Goal: Task Accomplishment & Management: Complete application form

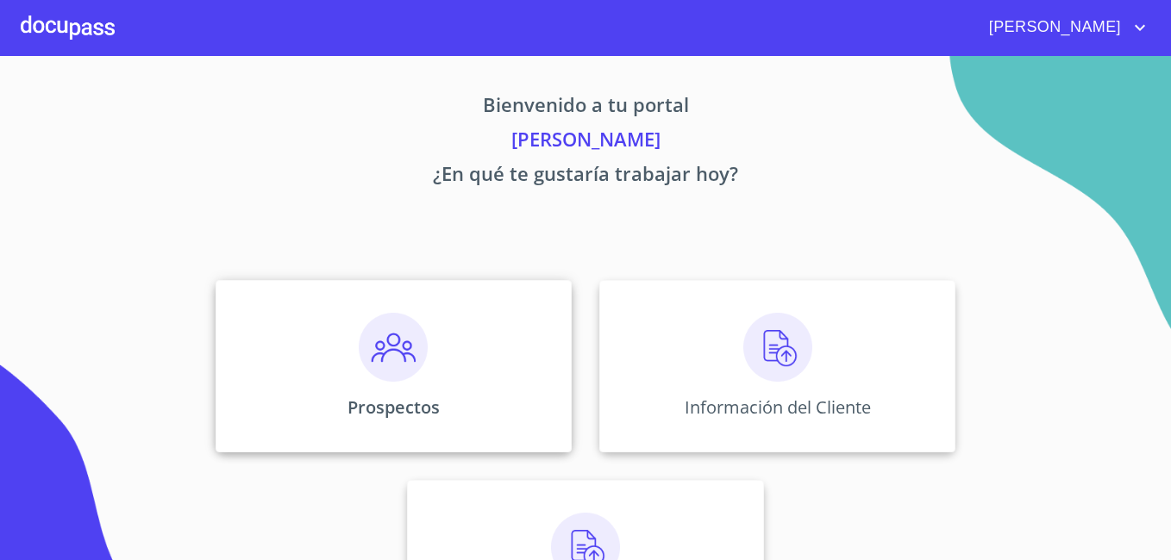
click at [385, 358] on img at bounding box center [393, 347] width 69 height 69
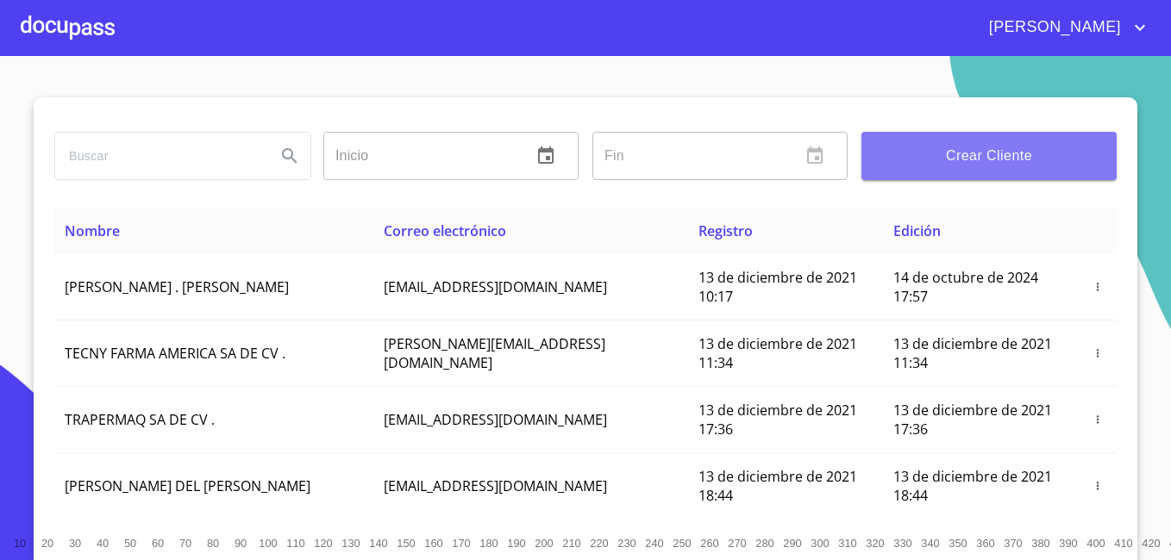
click at [1053, 164] on span "Crear Cliente" at bounding box center [989, 156] width 228 height 24
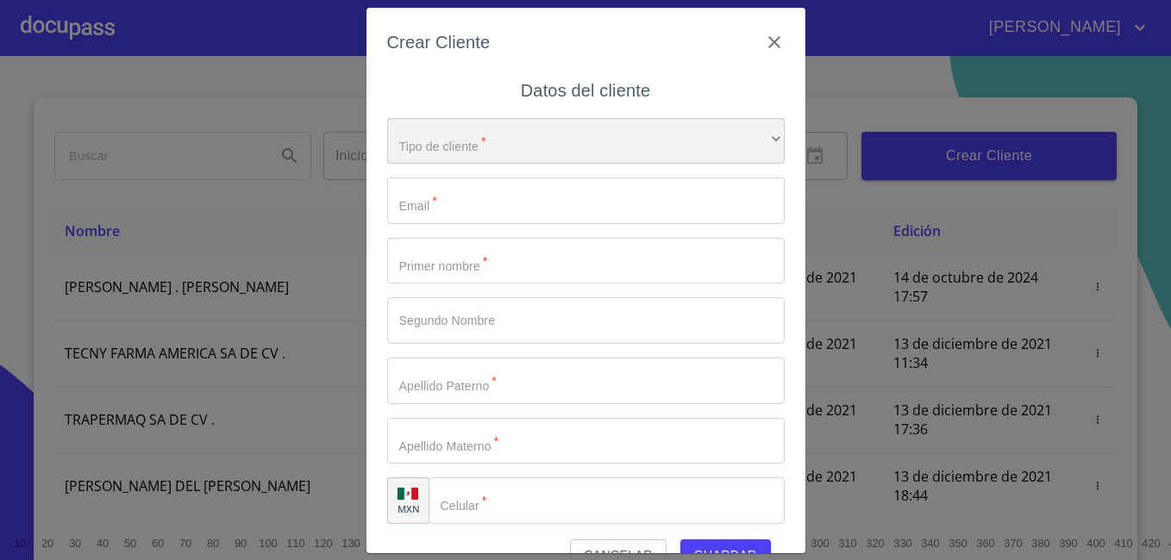
click at [550, 145] on div "​" at bounding box center [585, 141] width 397 height 47
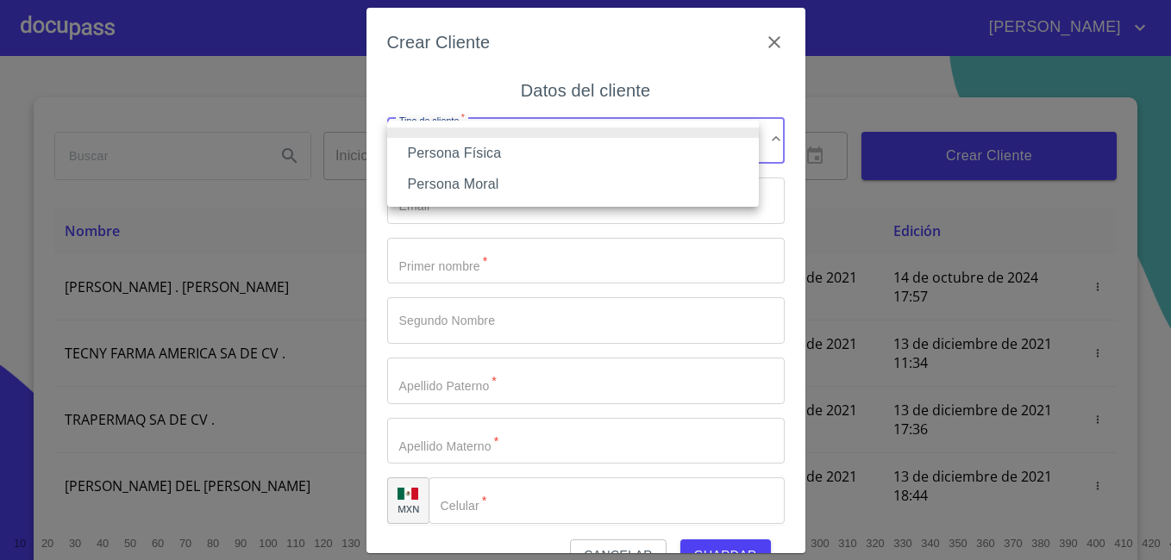
click at [536, 151] on li "Persona Física" at bounding box center [573, 153] width 372 height 31
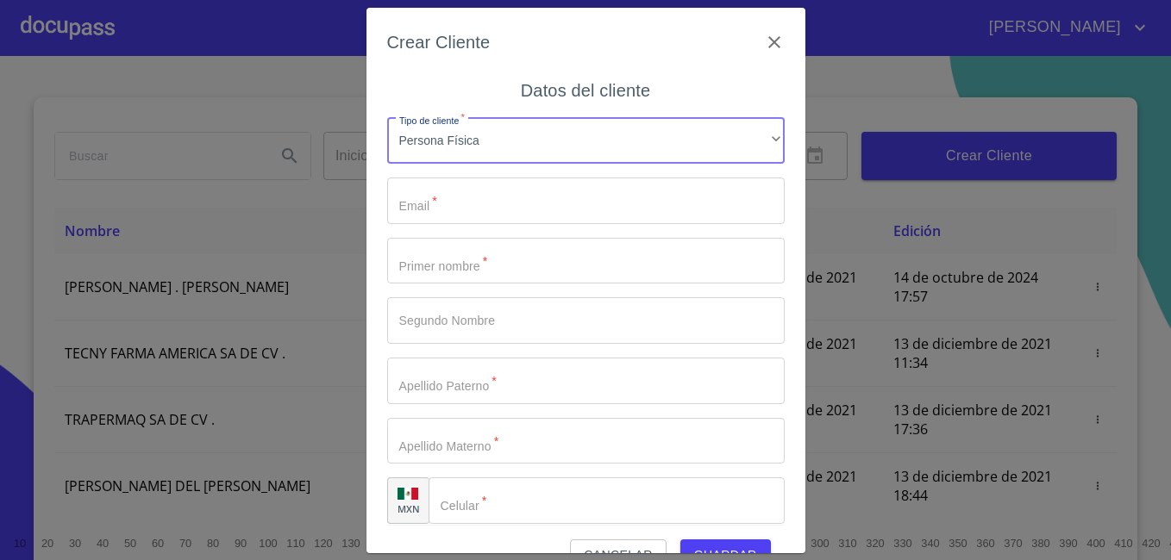
click at [515, 201] on input "Tipo de cliente   *" at bounding box center [585, 201] width 397 height 47
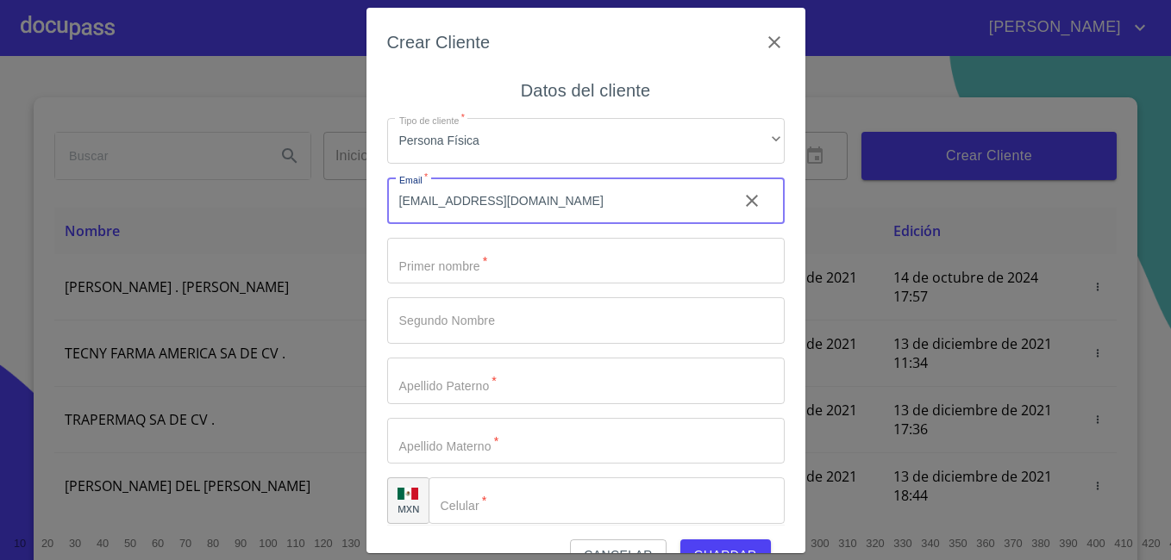
type input "[EMAIL_ADDRESS][DOMAIN_NAME]"
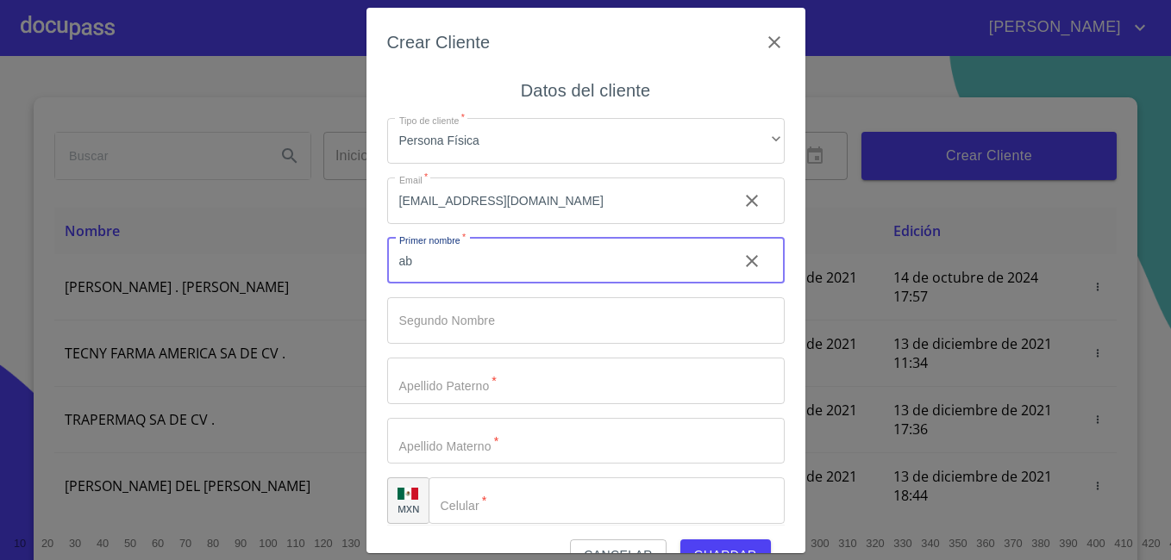
type input "a"
type input "[PERSON_NAME]"
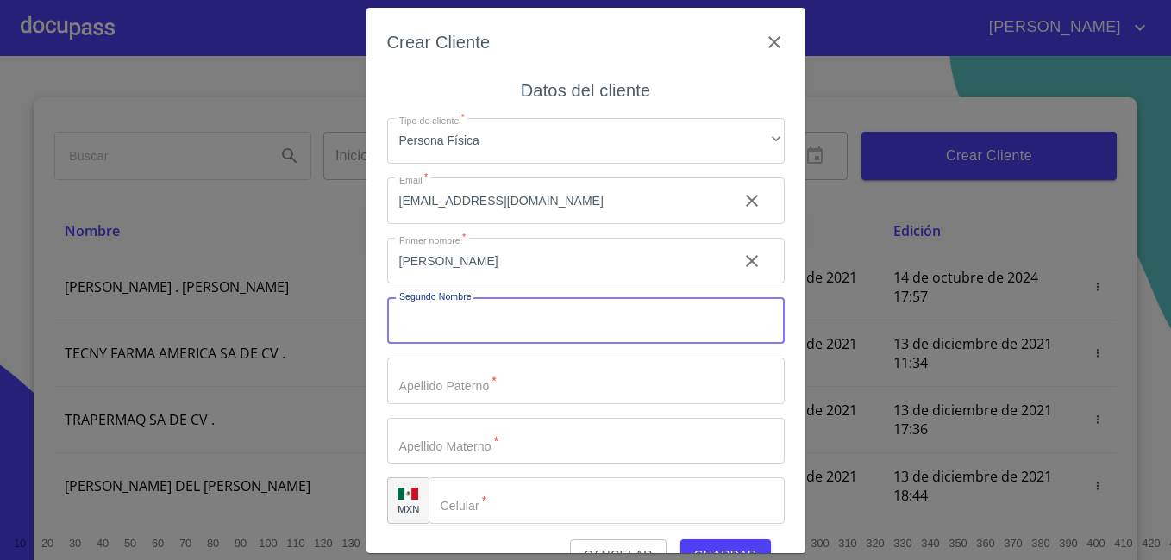
click at [437, 316] on input "Tipo de cliente   *" at bounding box center [585, 320] width 397 height 47
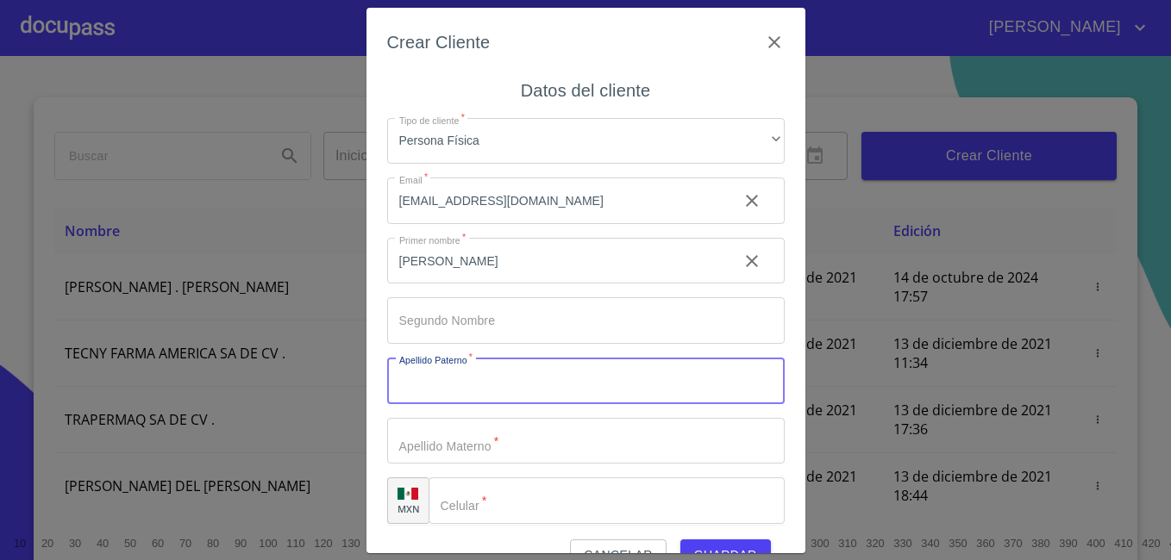
click at [418, 379] on input "Tipo de cliente   *" at bounding box center [585, 381] width 397 height 47
type input "n"
type input "N"
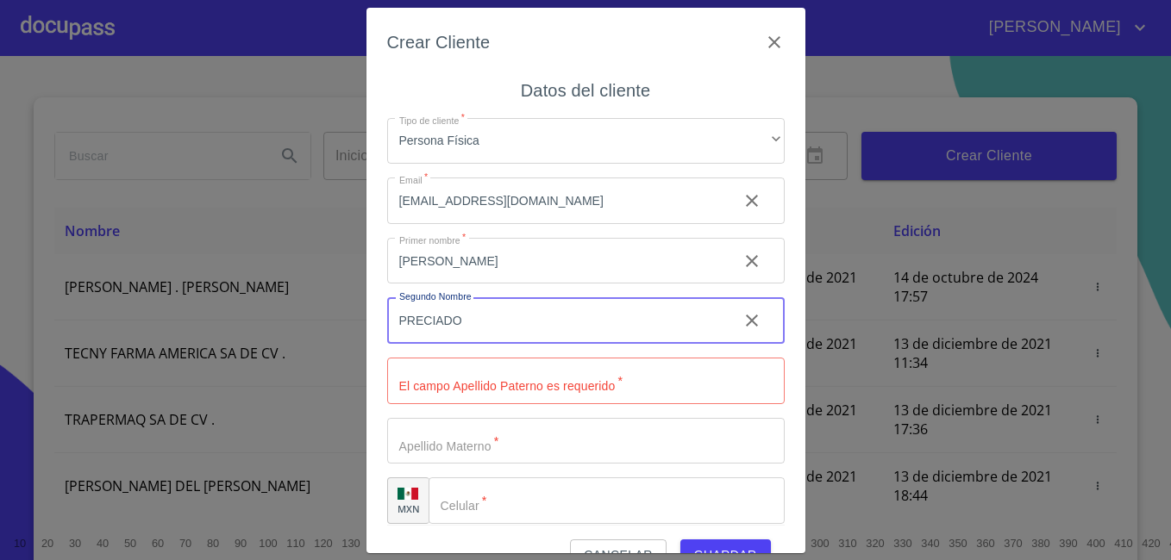
type input "PRECIADO"
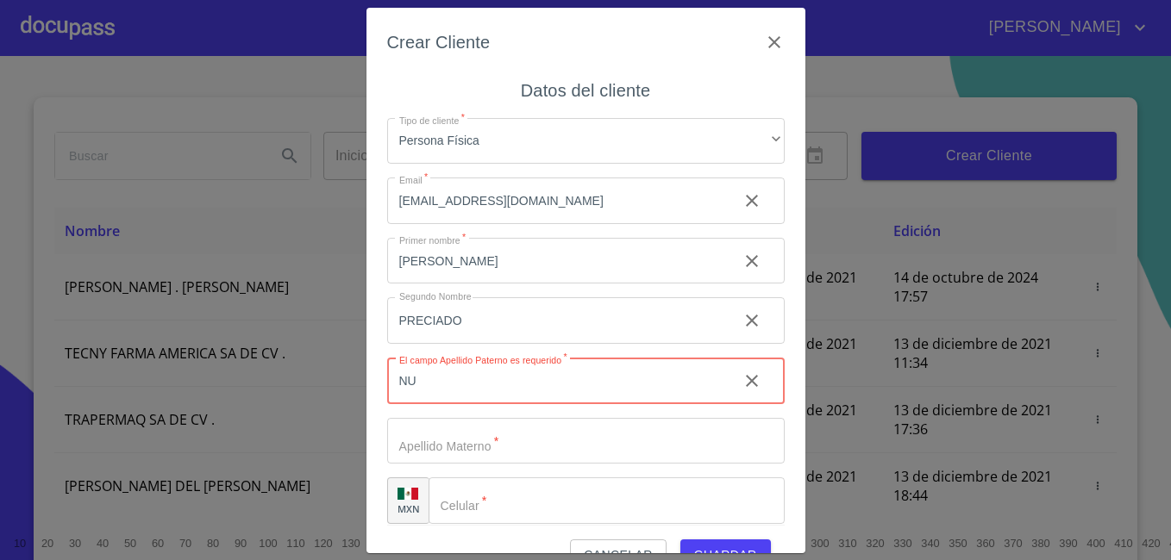
type input "N"
type input "PRECIADO"
click at [499, 285] on input "PRECIADO" at bounding box center [555, 261] width 337 height 47
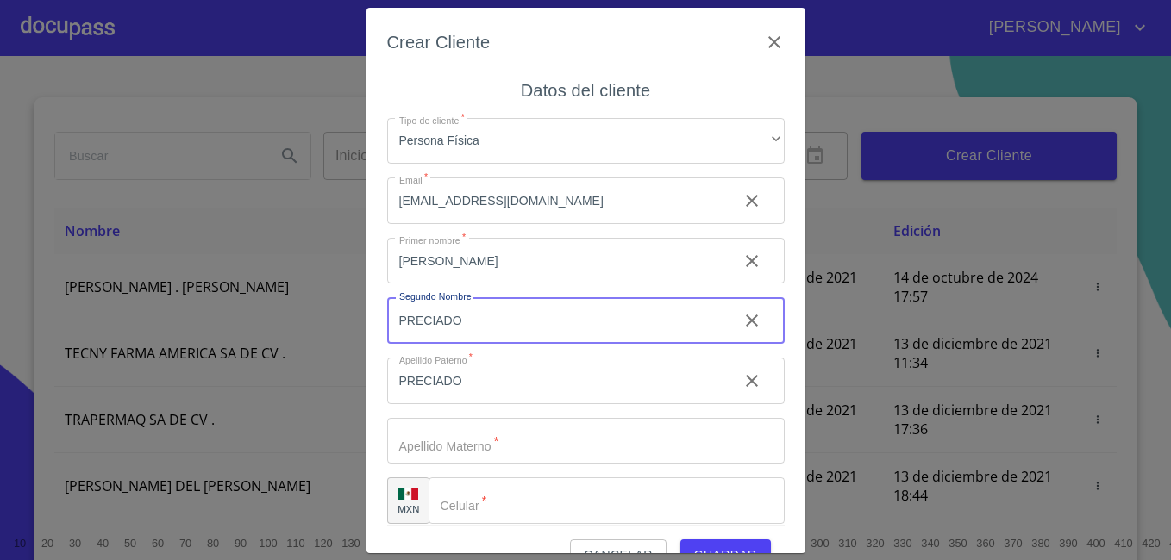
click at [499, 315] on input "PRECIADO" at bounding box center [555, 320] width 337 height 47
click at [498, 285] on input "Tipo de cliente   *" at bounding box center [555, 261] width 337 height 47
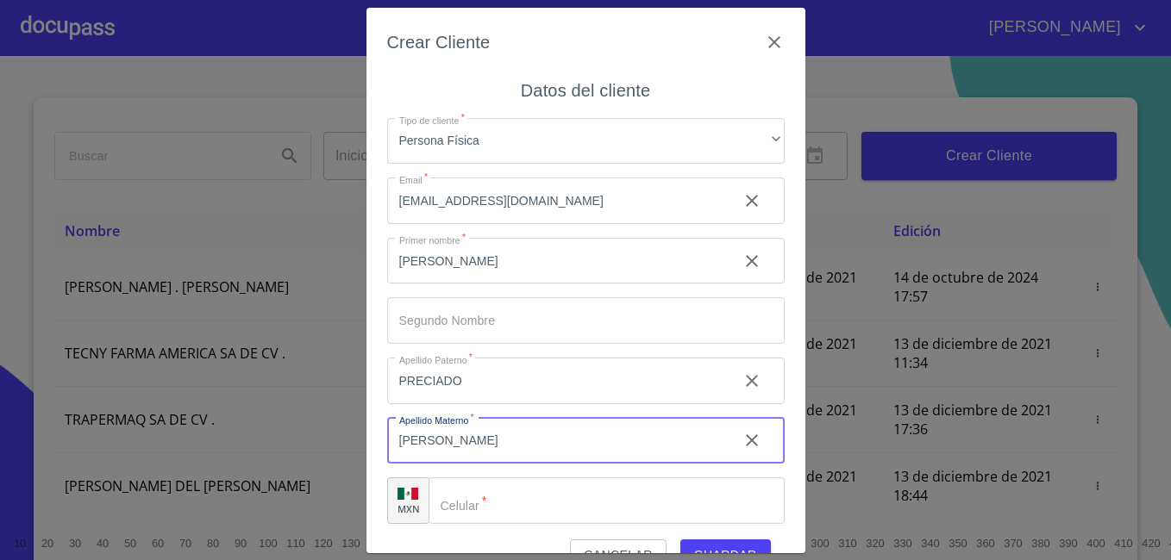
type input "[PERSON_NAME]"
click at [496, 501] on input "Tipo de cliente   *" at bounding box center [607, 501] width 356 height 47
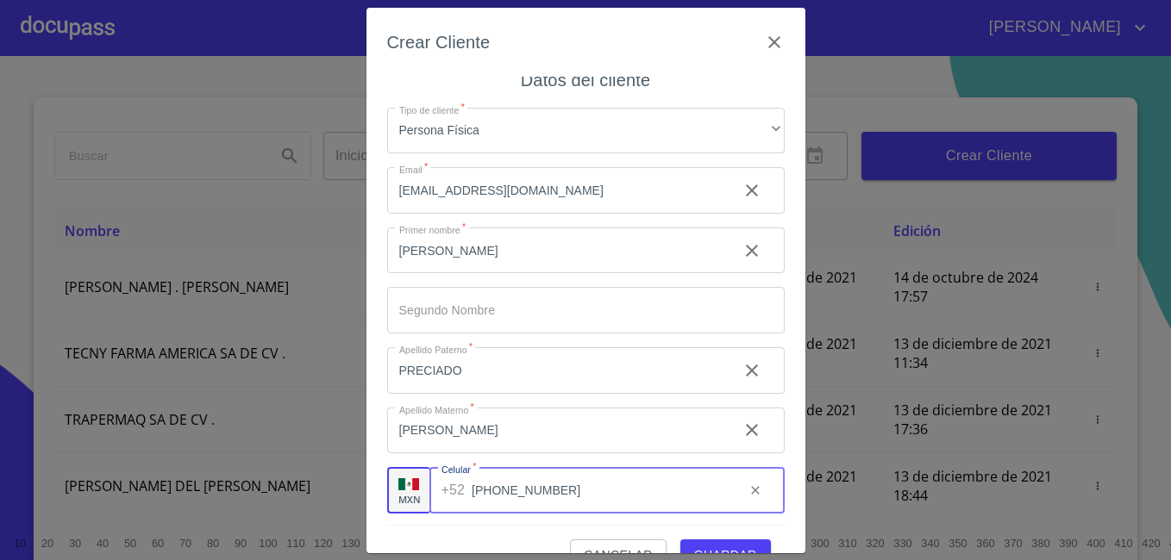
scroll to position [13, 0]
type input "[PHONE_NUMBER]"
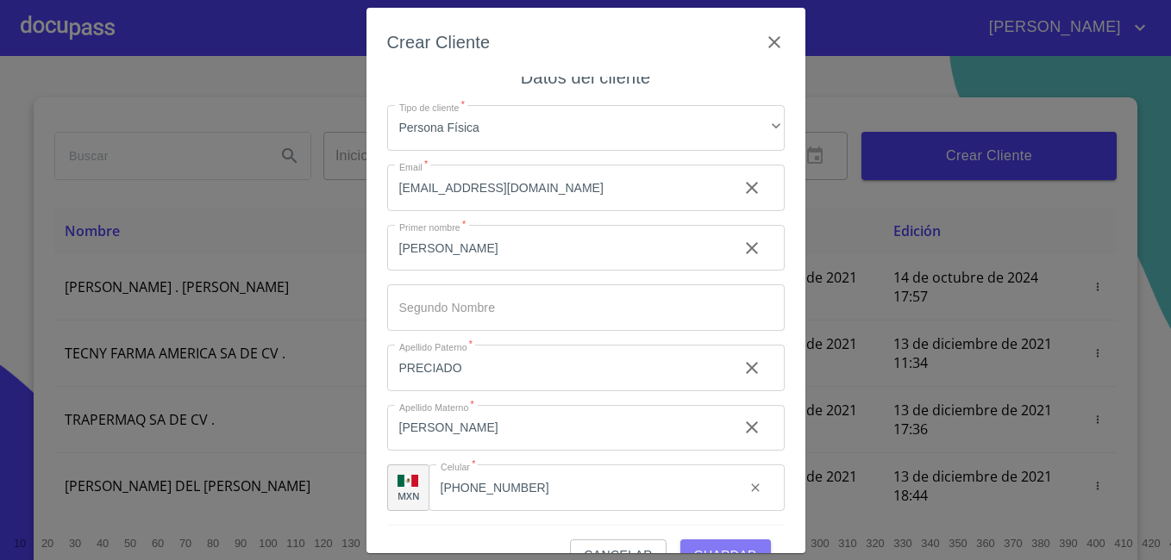
click at [742, 545] on span "Guardar" at bounding box center [725, 556] width 63 height 22
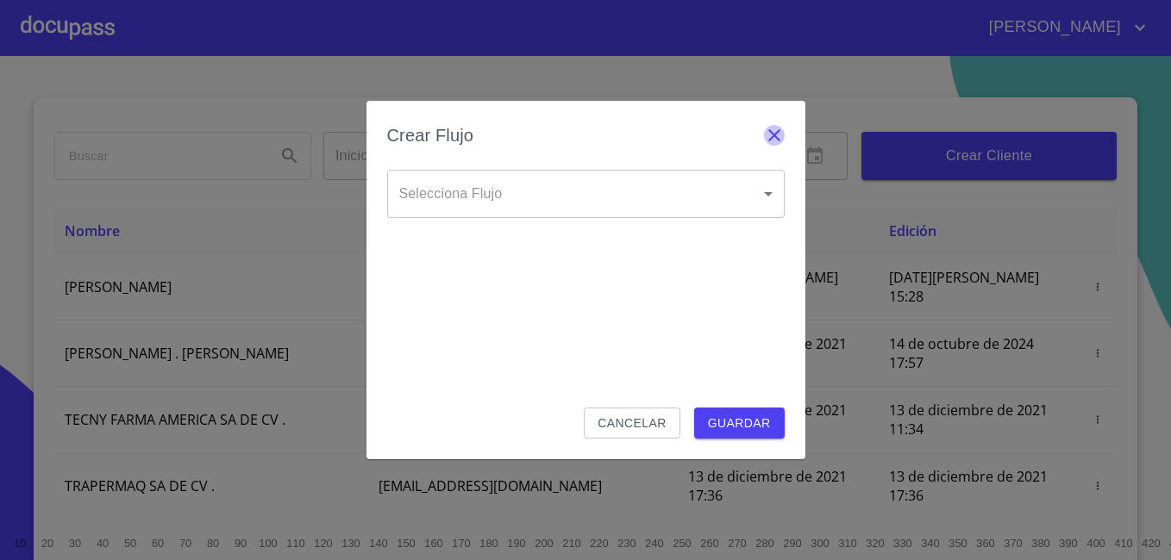
click at [771, 136] on icon "button" at bounding box center [774, 135] width 21 height 21
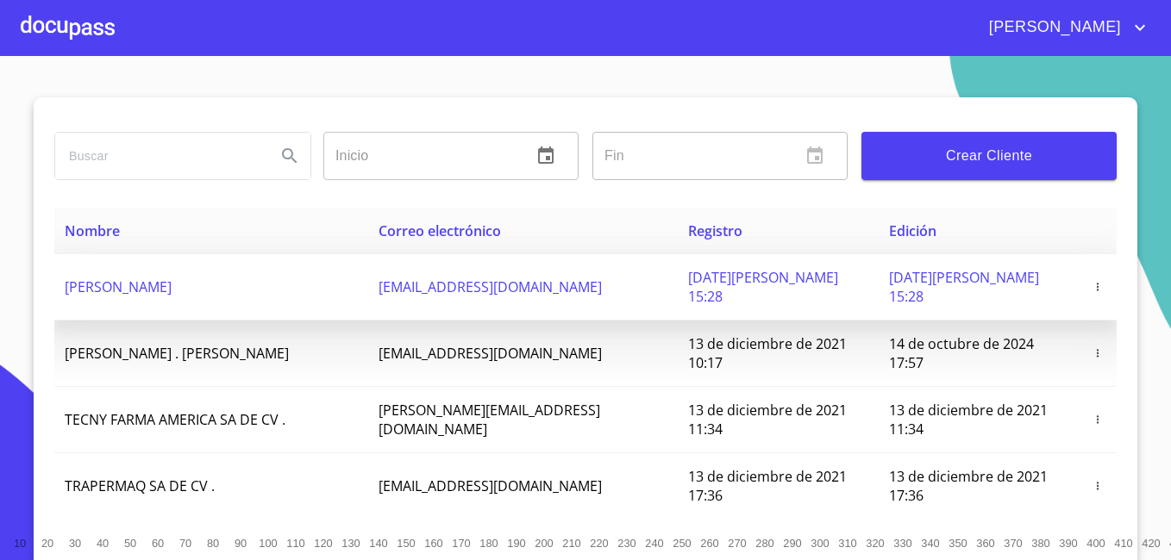
click at [316, 287] on td "[PERSON_NAME]" at bounding box center [211, 287] width 314 height 66
click at [688, 281] on span "[DATE][PERSON_NAME] 15:28" at bounding box center [763, 287] width 150 height 38
click at [688, 272] on span "[DATE][PERSON_NAME] 15:28" at bounding box center [763, 287] width 150 height 38
click at [1092, 282] on icon "button" at bounding box center [1098, 287] width 12 height 12
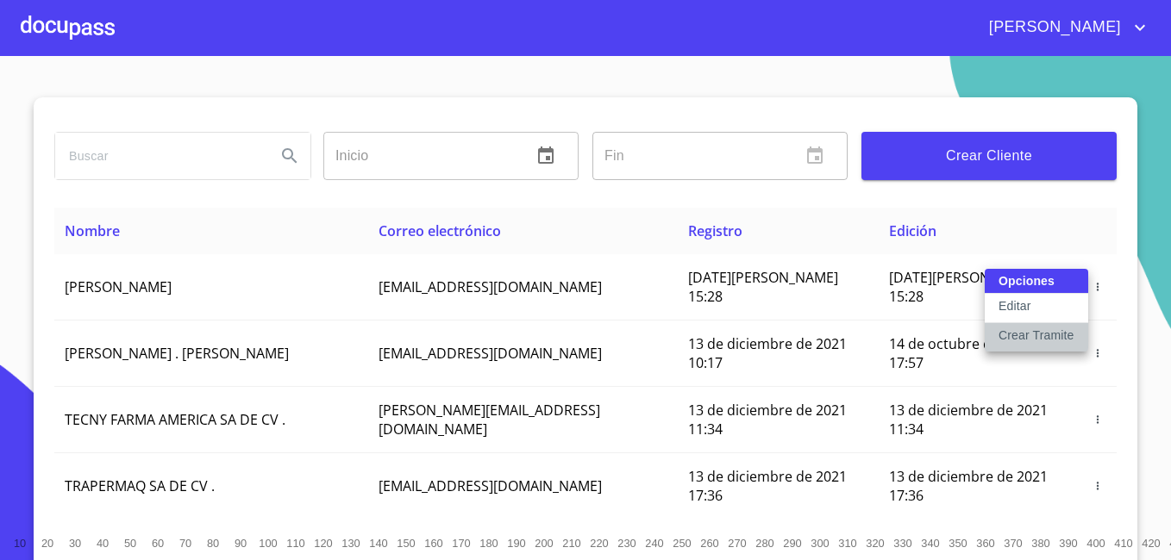
click at [1047, 332] on p "Crear Tramite" at bounding box center [1036, 335] width 76 height 17
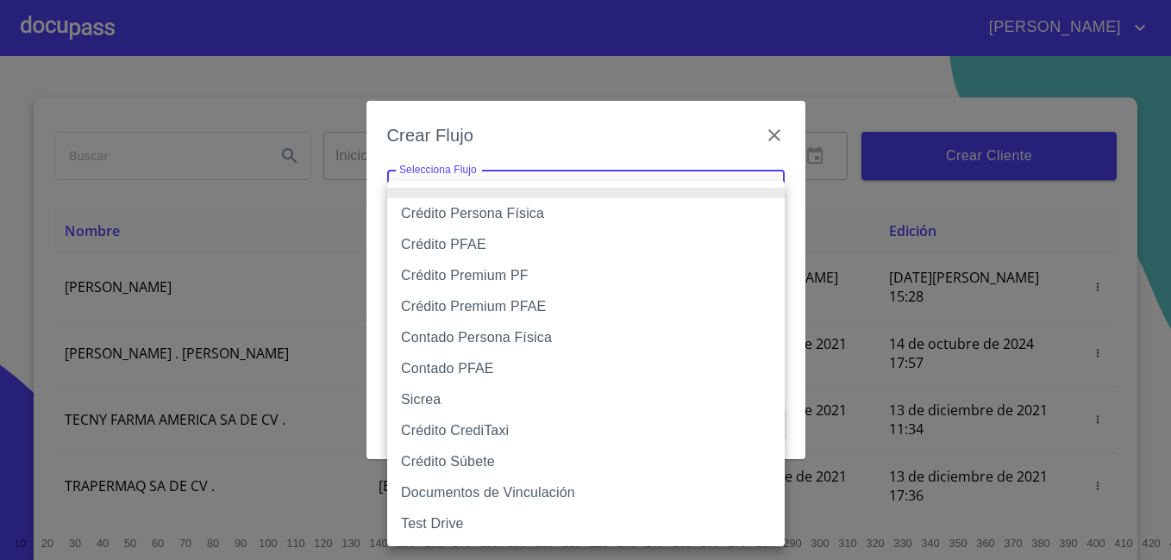
click at [613, 202] on body "[PERSON_NAME] ​ Fin ​ Crear Cliente Nombre Correo electrónico Registro Edición …" at bounding box center [585, 280] width 1171 height 560
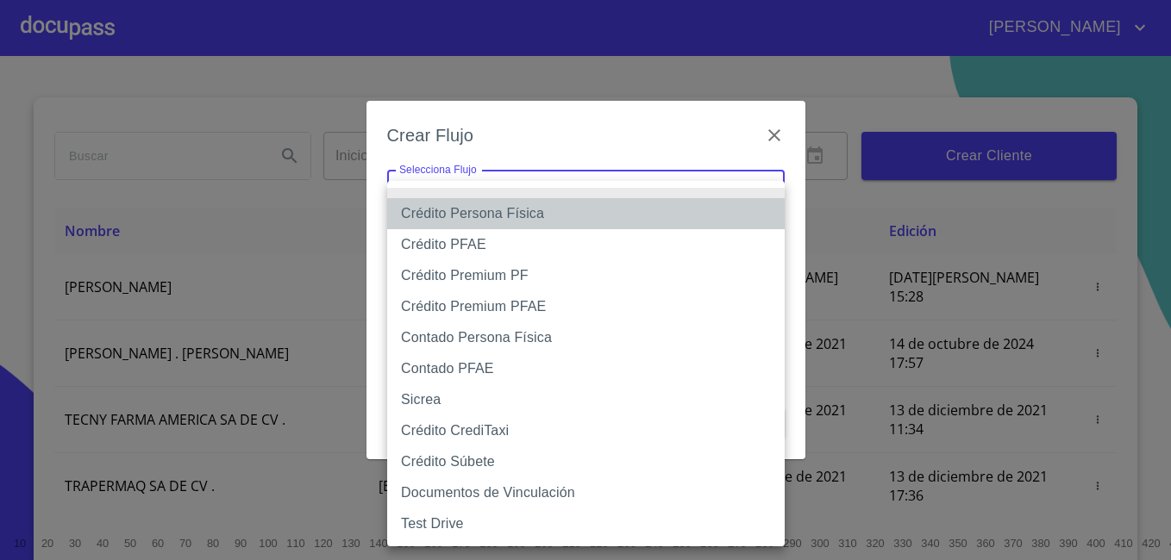
click at [578, 210] on li "Crédito Persona Física" at bounding box center [585, 213] width 397 height 31
type input "61b033e49b8c202ad5bb7912"
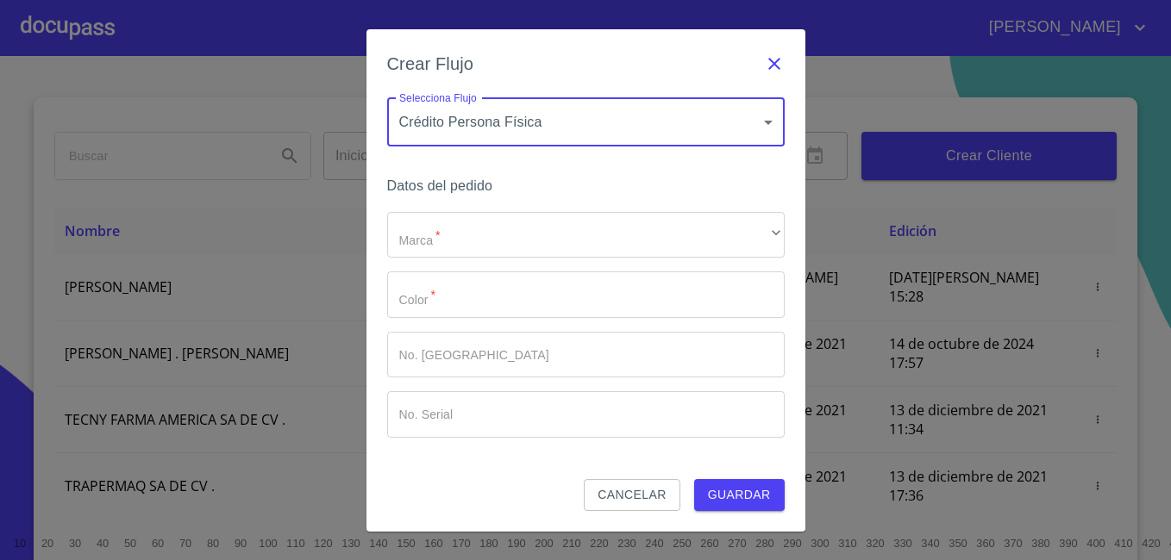
click at [773, 62] on icon "button" at bounding box center [774, 64] width 12 height 12
